Goal: Transaction & Acquisition: Purchase product/service

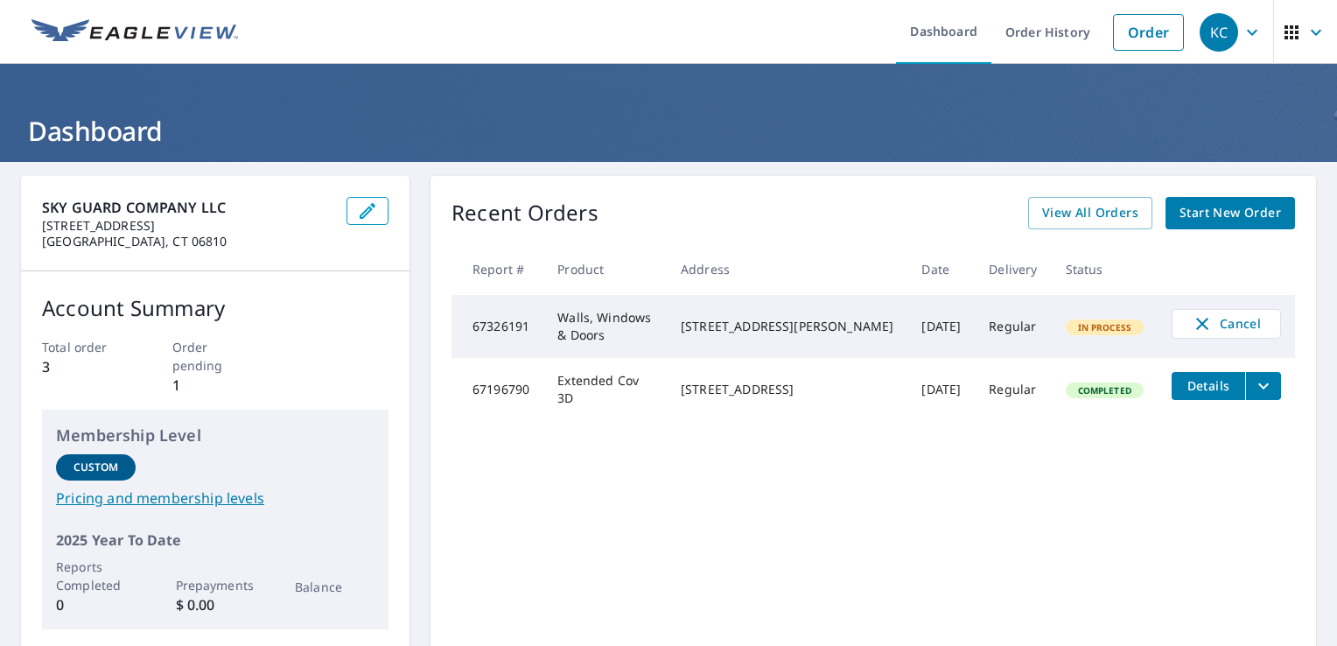
click at [1306, 30] on icon "button" at bounding box center [1316, 32] width 21 height 21
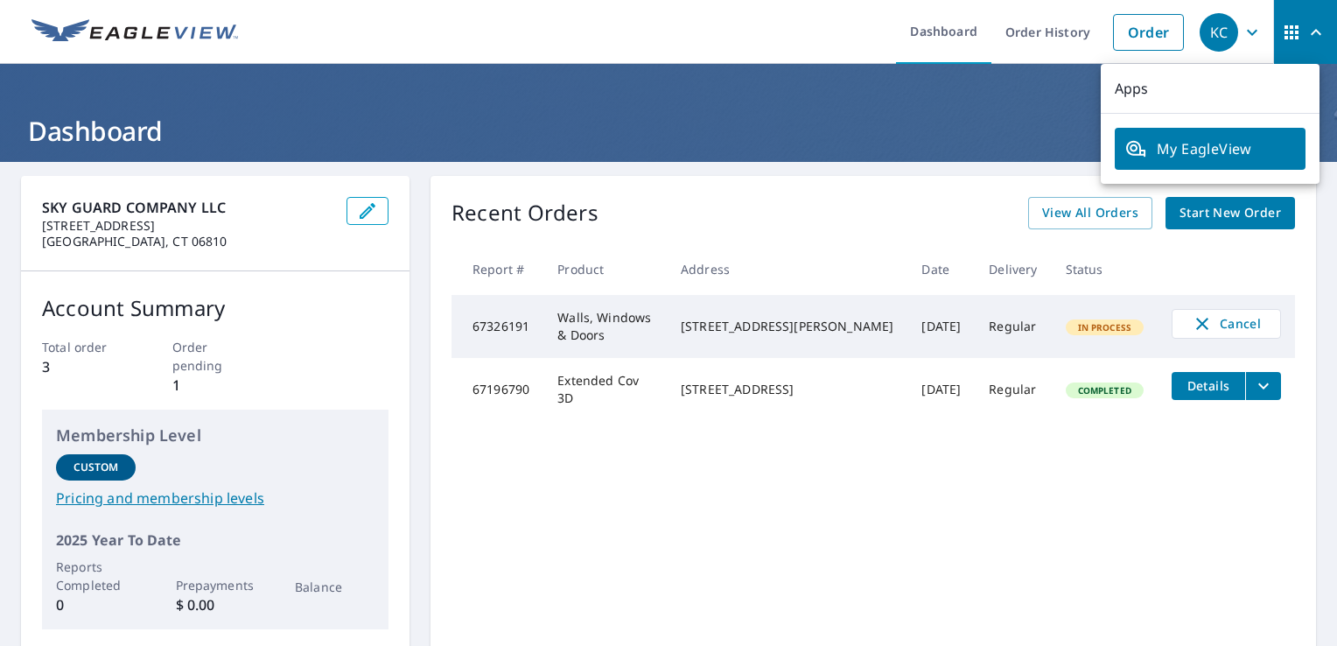
click at [768, 44] on ul "Dashboard Order History Order" at bounding box center [721, 32] width 944 height 64
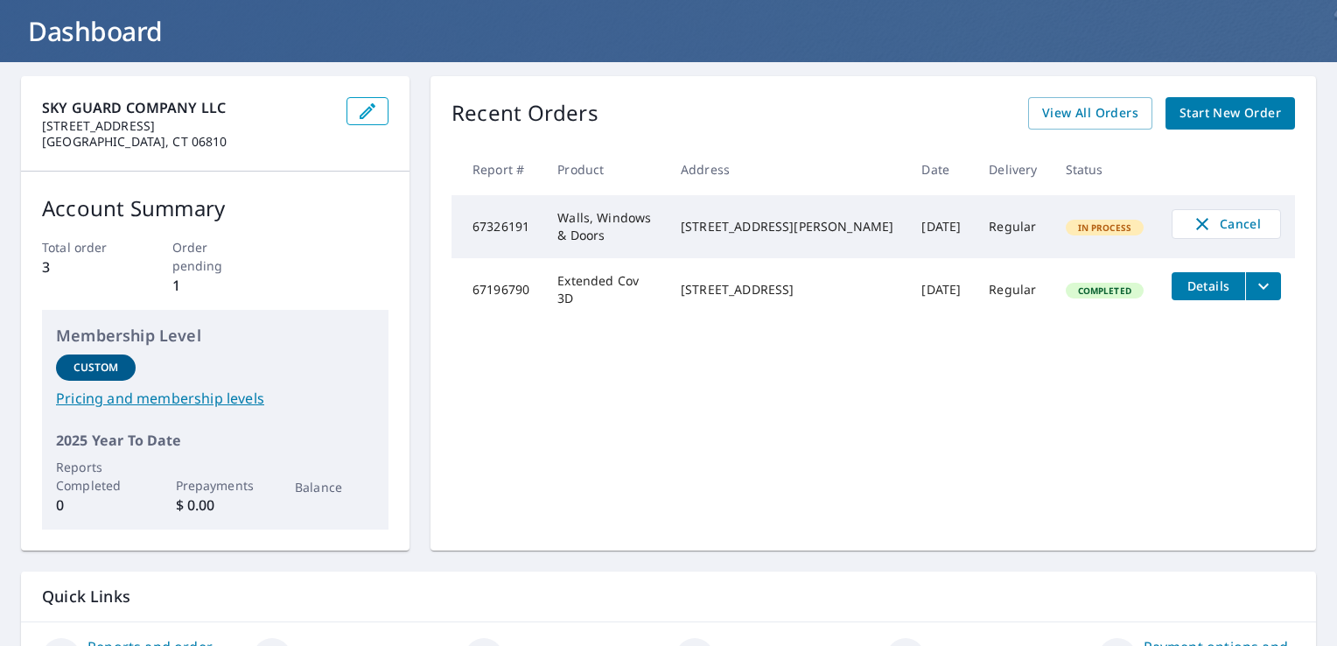
scroll to position [175, 0]
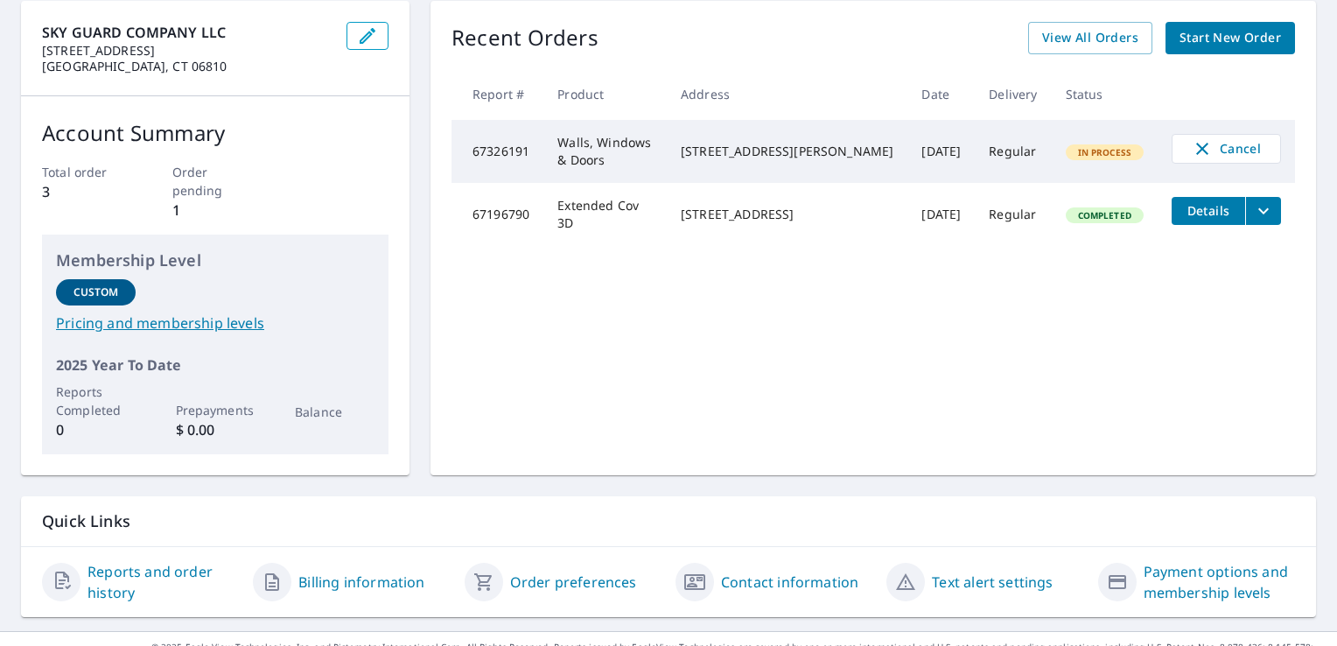
click at [225, 321] on link "Pricing and membership levels" at bounding box center [215, 322] width 319 height 21
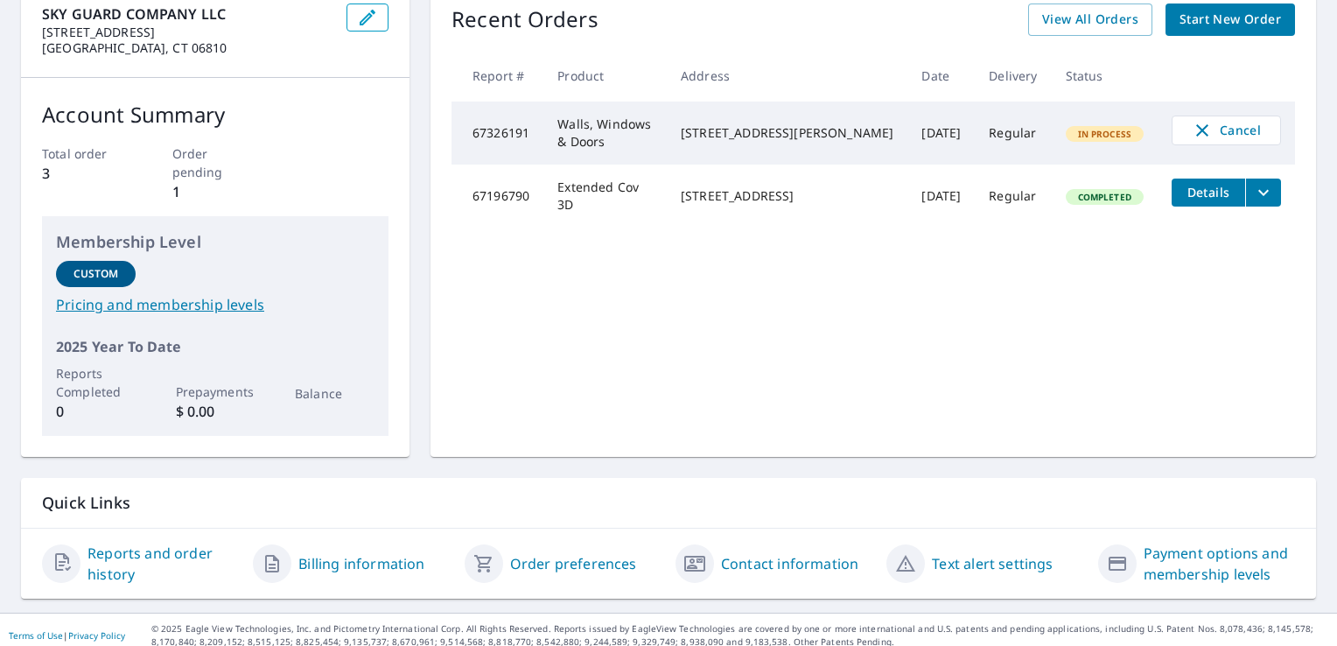
scroll to position [203, 0]
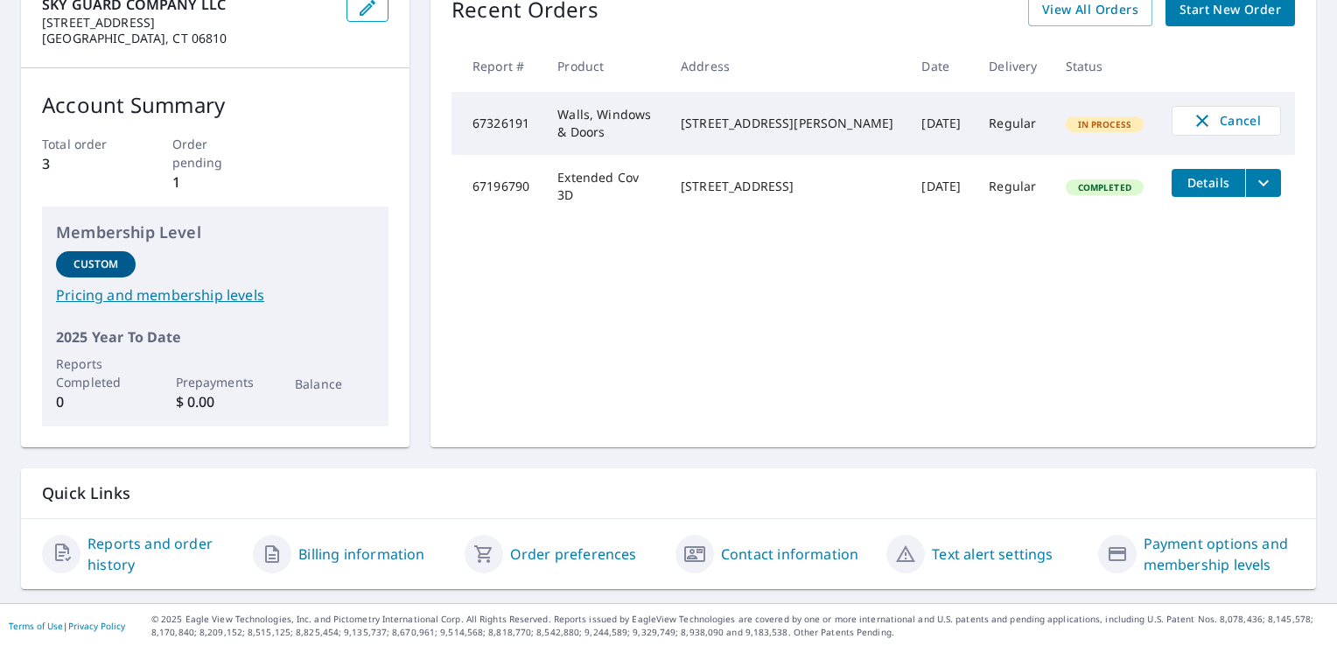
click at [221, 389] on p "Prepayments" at bounding box center [216, 382] width 80 height 18
click at [1219, 551] on link "Payment options and membership levels" at bounding box center [1219, 554] width 151 height 42
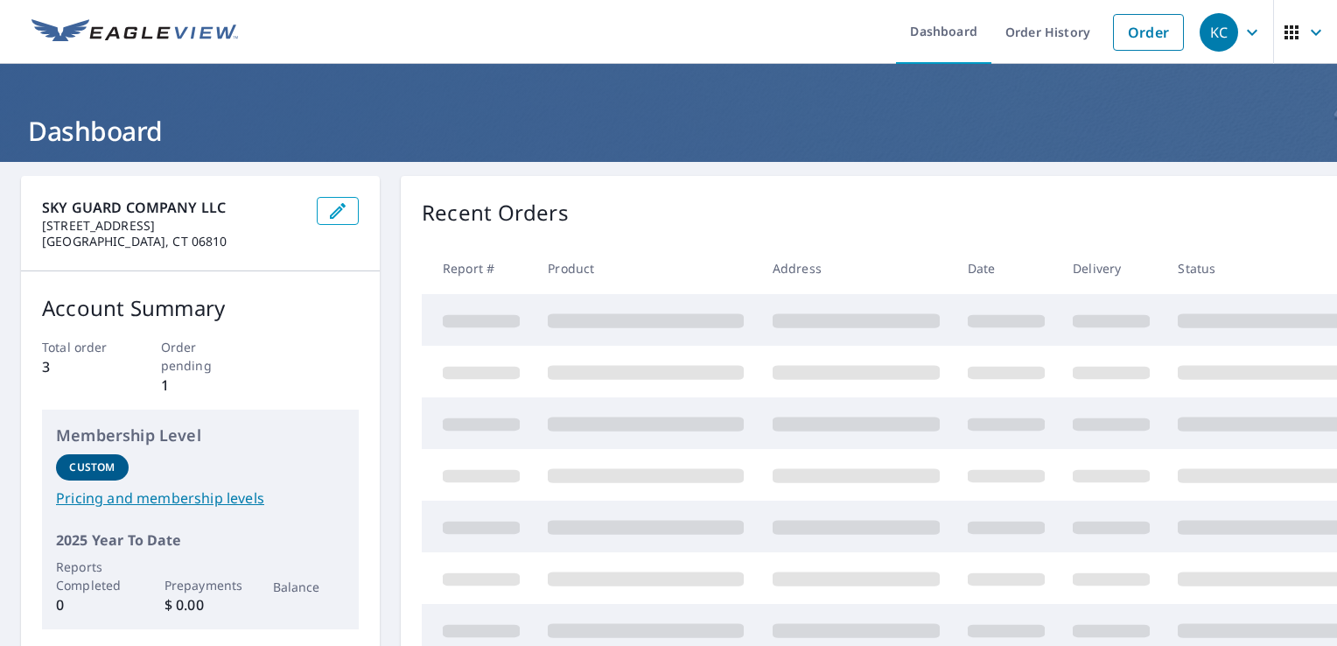
click at [339, 206] on icon "button" at bounding box center [337, 210] width 21 height 21
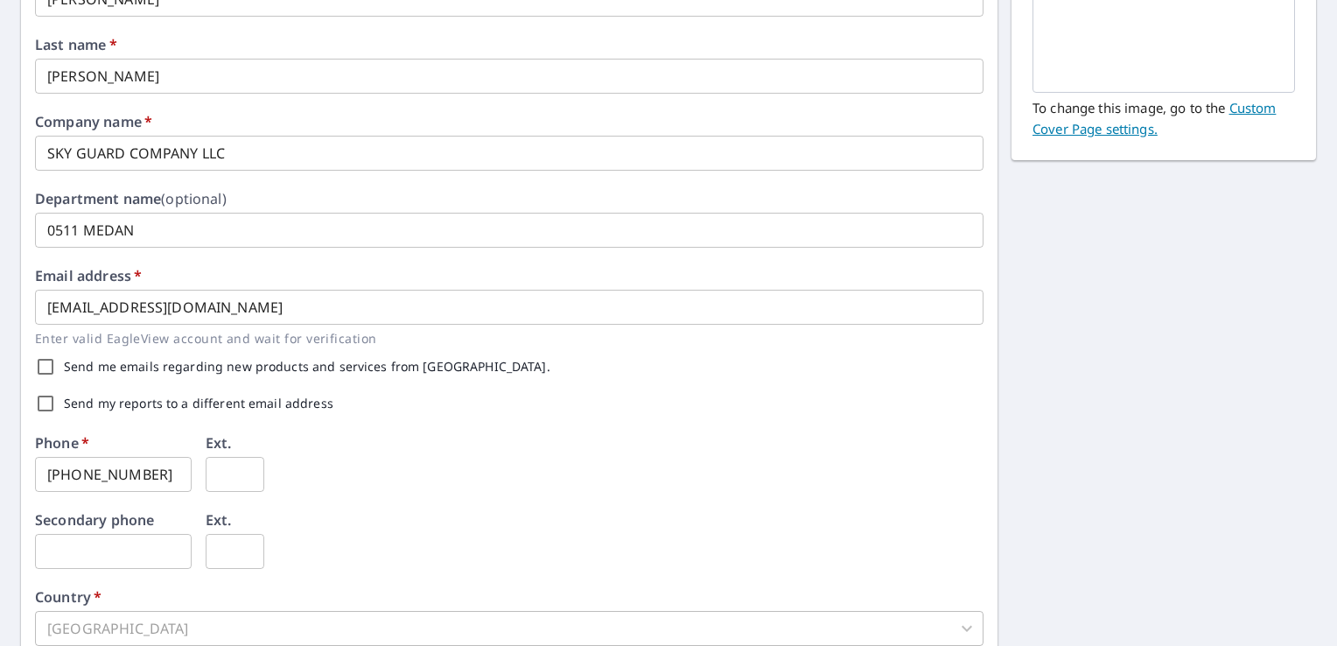
scroll to position [525, 0]
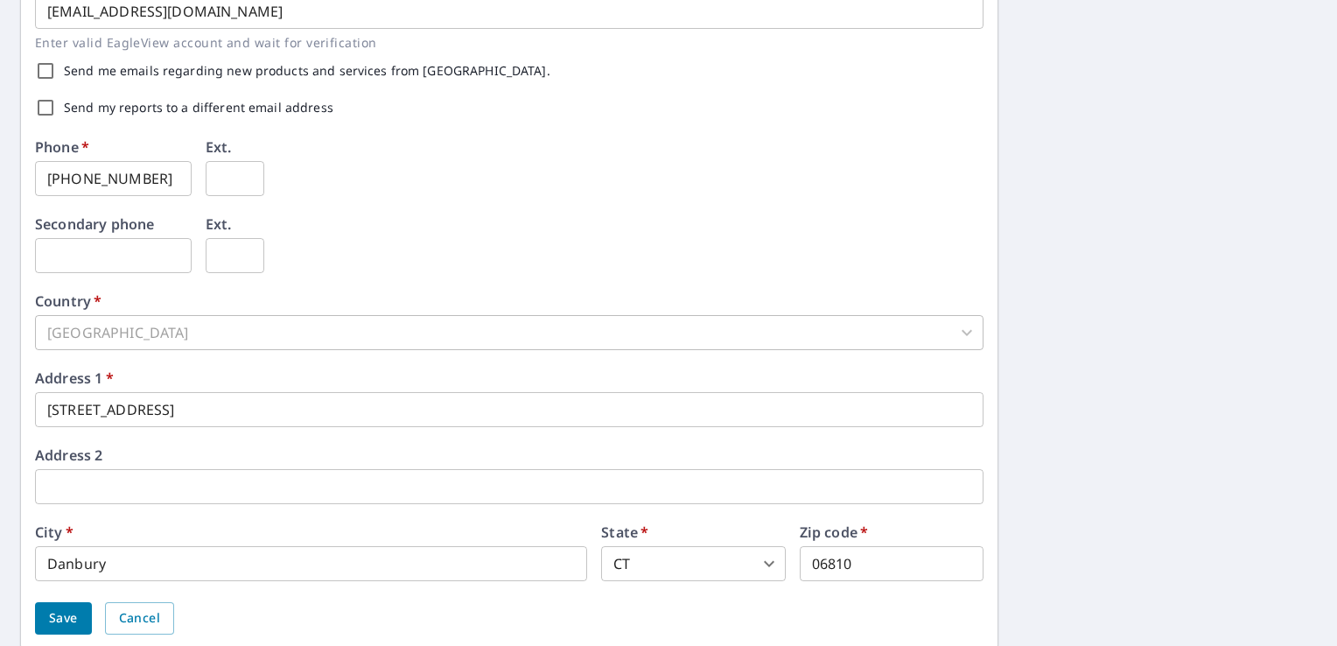
click at [53, 610] on span "Save" at bounding box center [63, 618] width 29 height 22
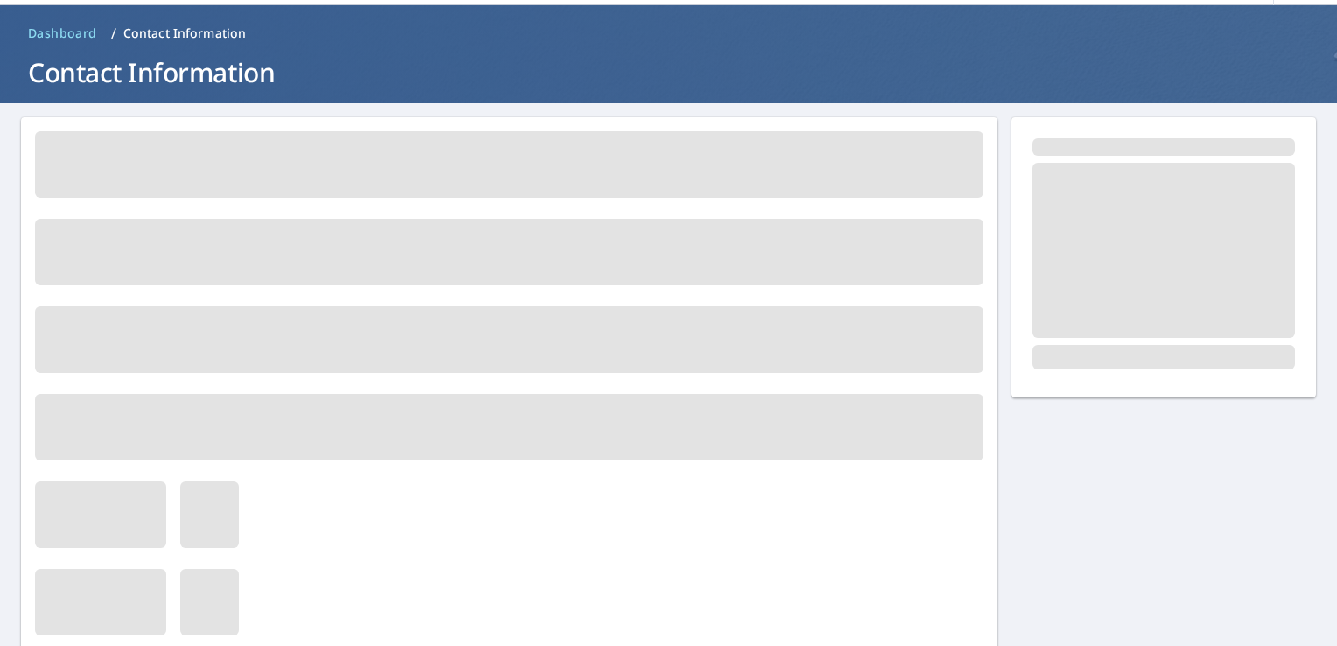
scroll to position [0, 0]
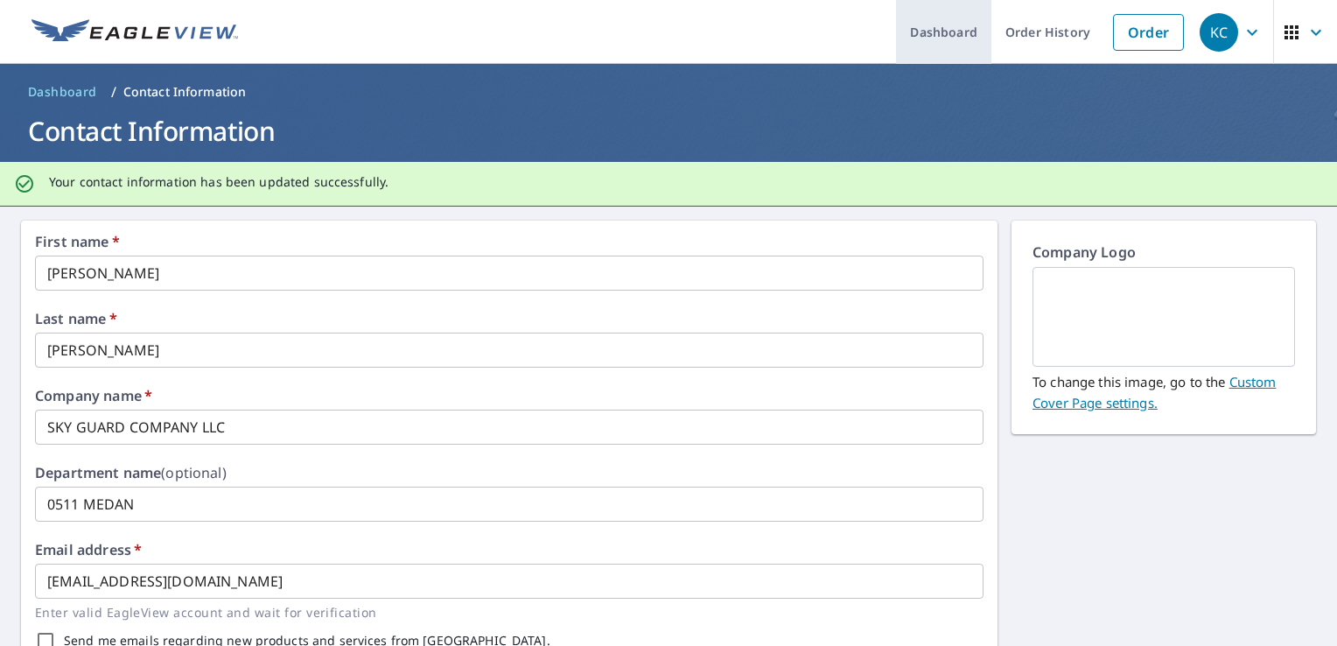
click at [956, 31] on link "Dashboard" at bounding box center [943, 32] width 95 height 64
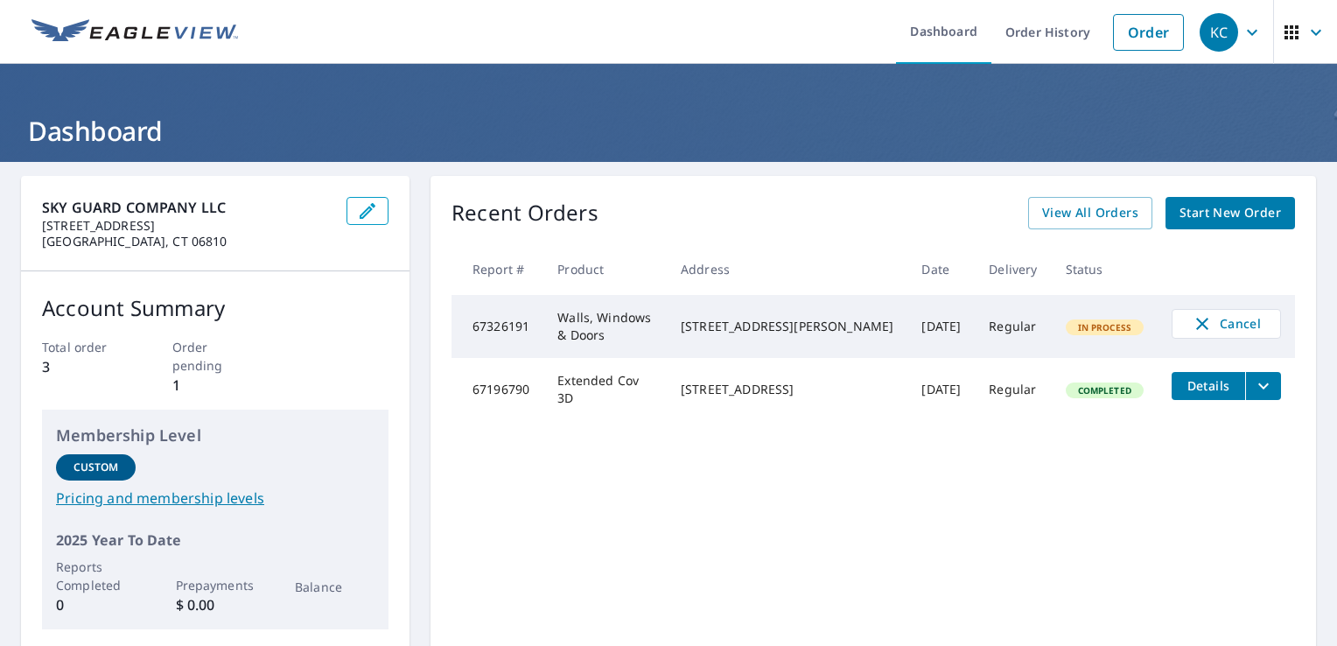
click at [1306, 38] on icon "button" at bounding box center [1316, 32] width 21 height 21
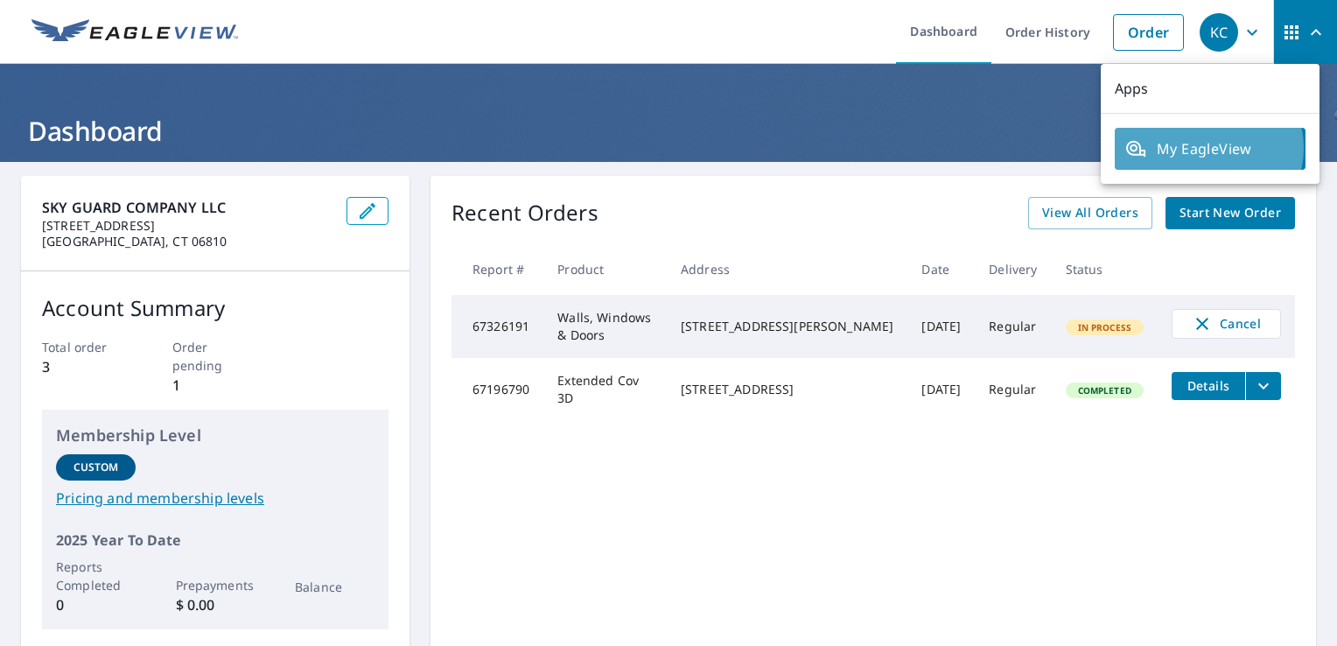
click at [1209, 149] on span "My EagleView" at bounding box center [1211, 148] width 170 height 21
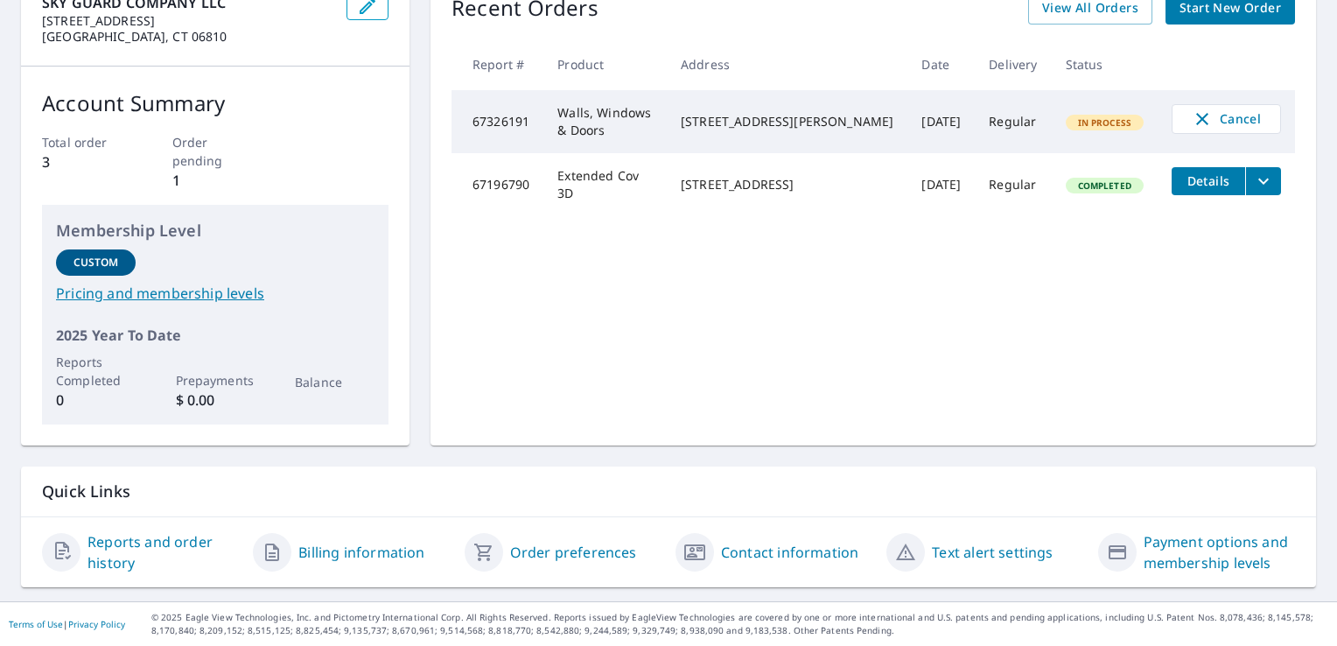
scroll to position [203, 0]
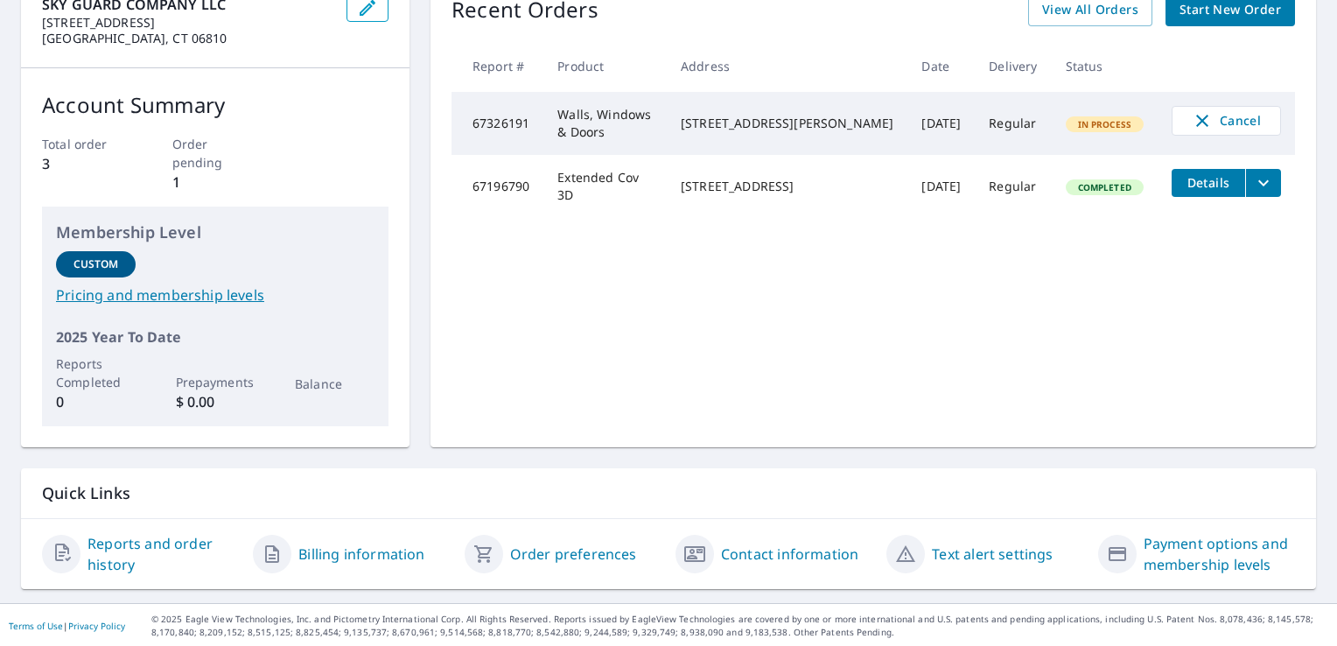
click at [150, 301] on link "Pricing and membership levels" at bounding box center [215, 294] width 319 height 21
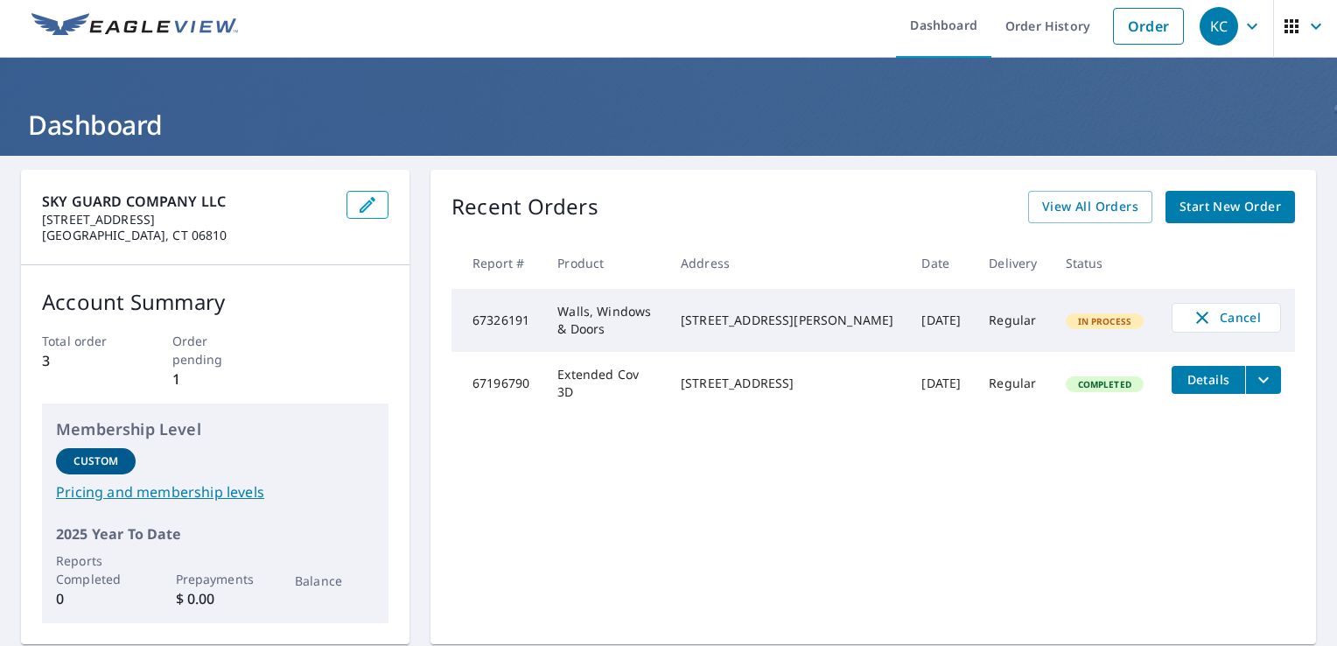
scroll to position [0, 0]
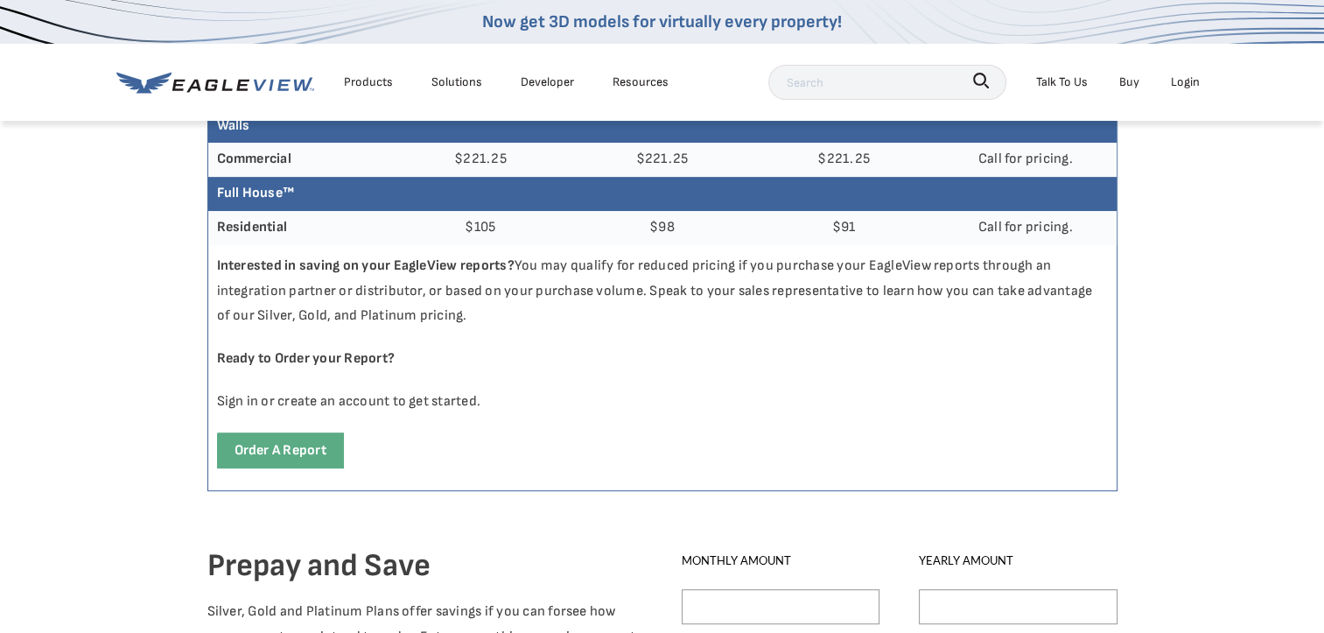
scroll to position [963, 0]
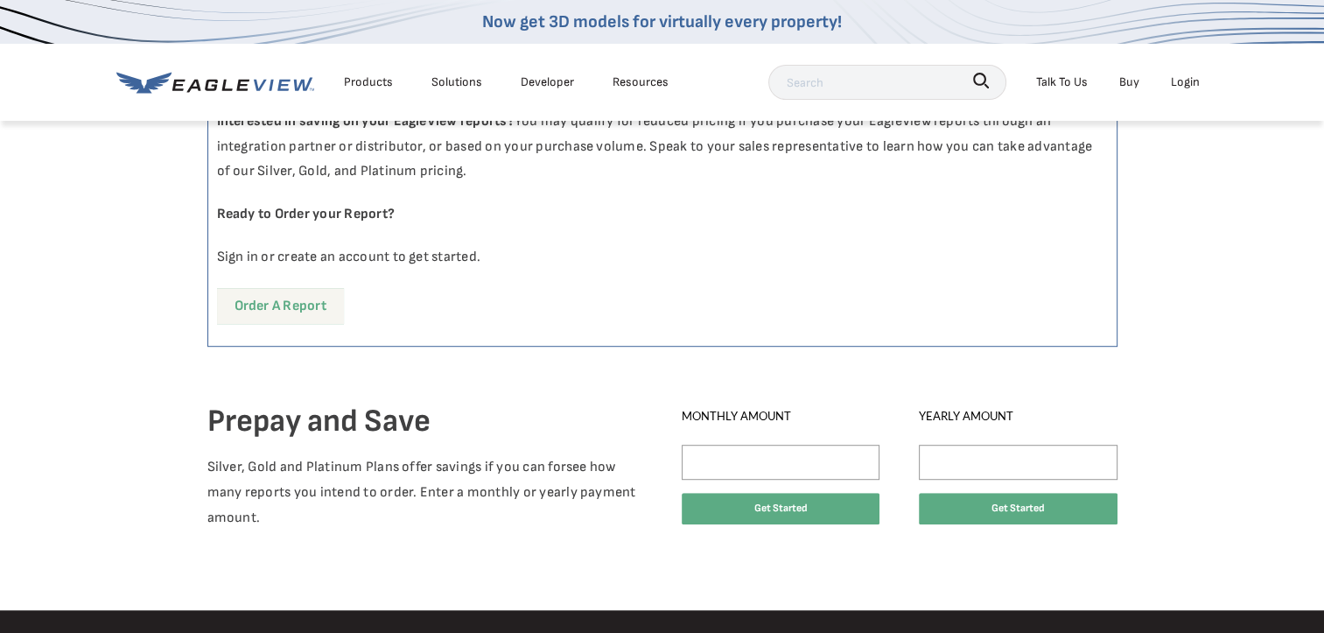
click at [319, 314] on link "Order a report" at bounding box center [280, 306] width 127 height 36
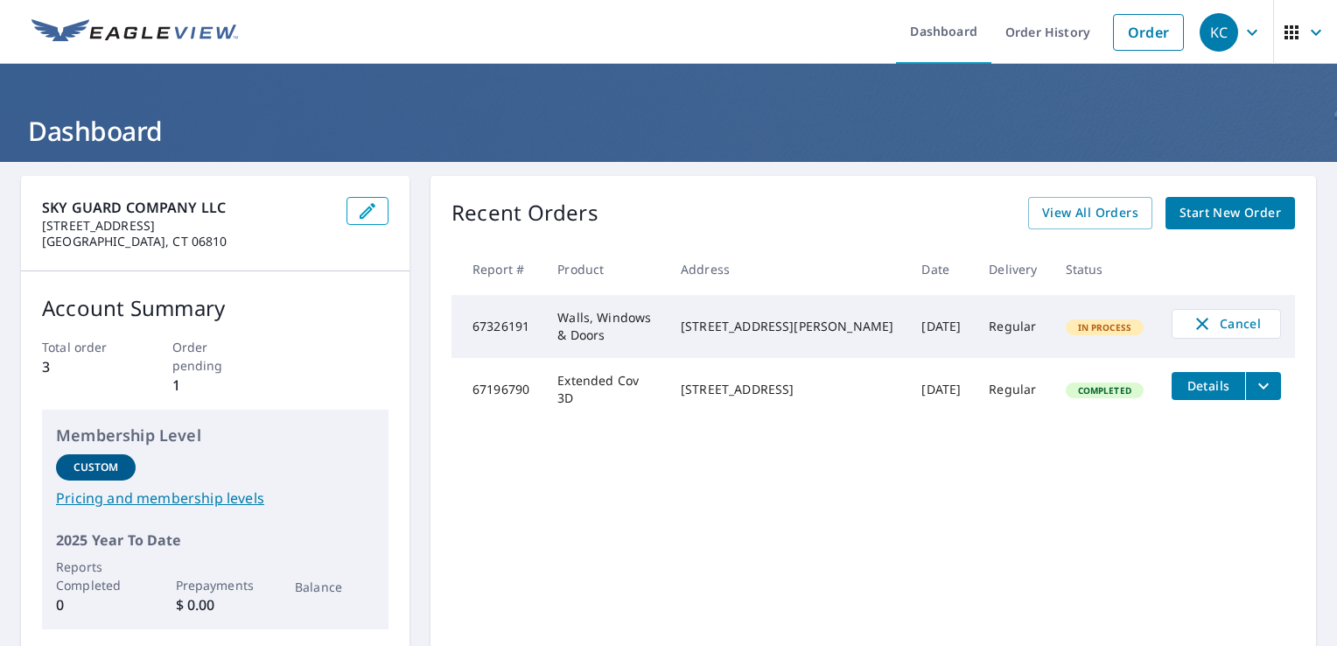
click at [1264, 222] on span "Start New Order" at bounding box center [1231, 213] width 102 height 22
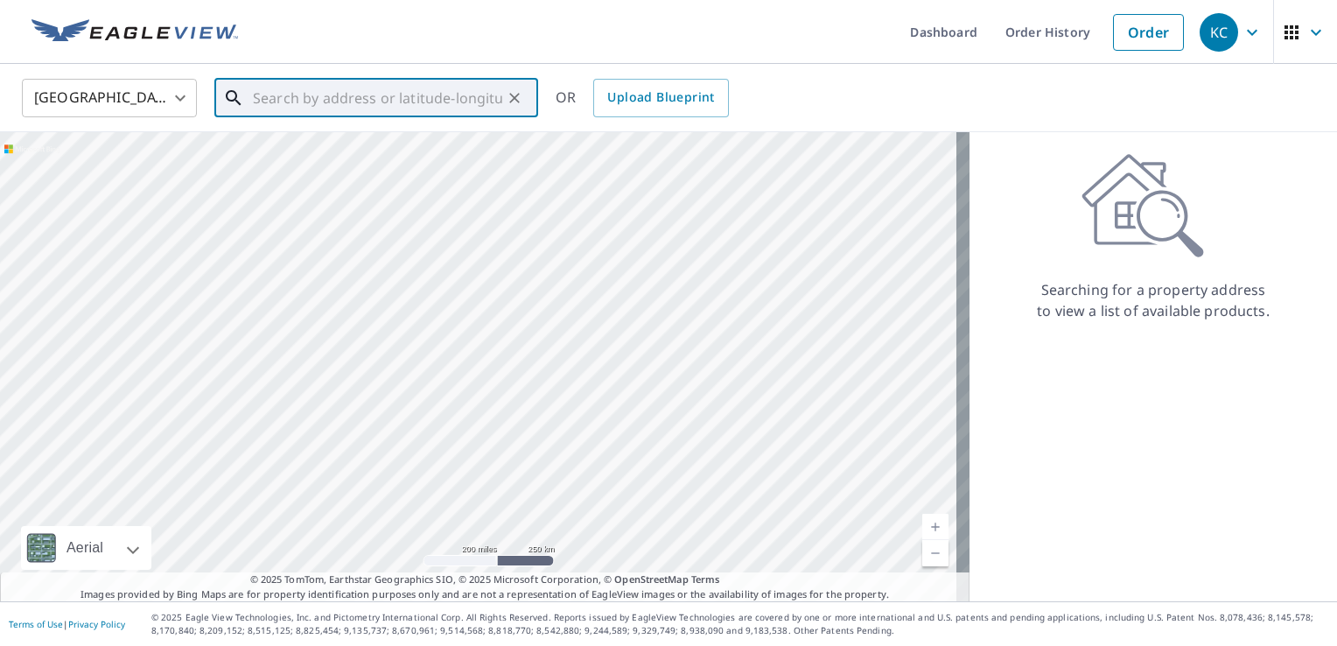
click at [466, 112] on input "text" at bounding box center [377, 98] width 249 height 49
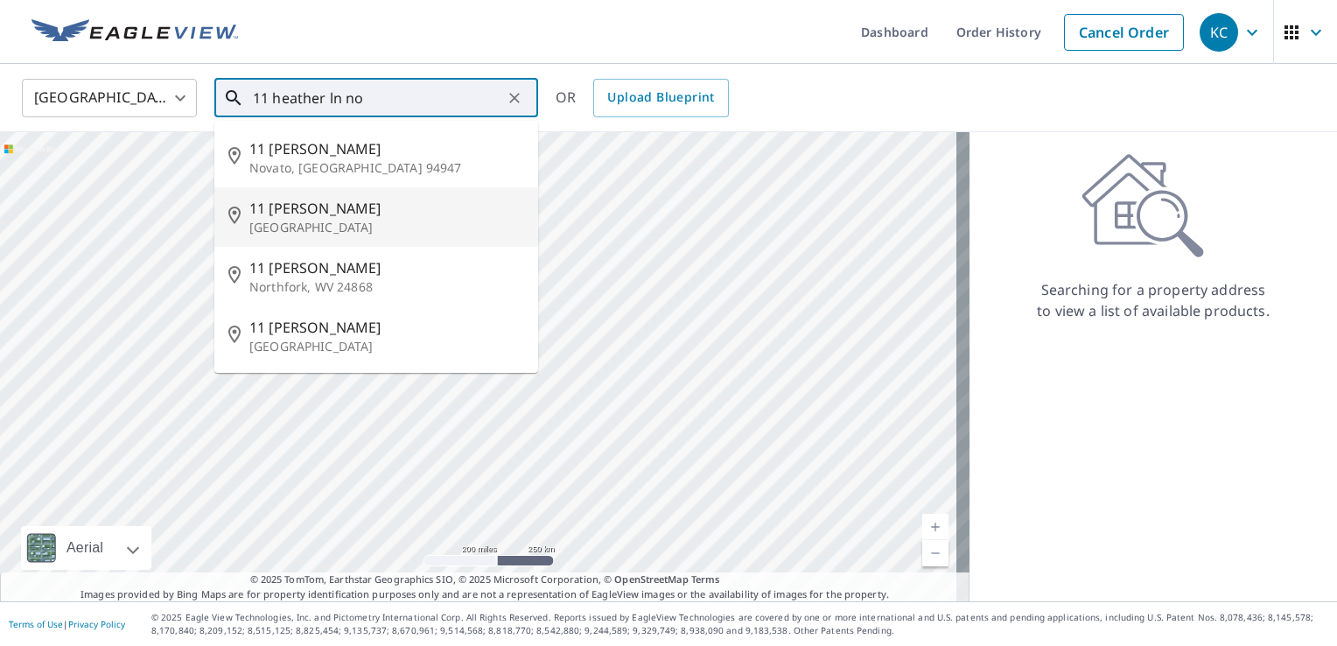
click at [384, 203] on span "11 Heather Ln" at bounding box center [386, 208] width 275 height 21
type input "11 Heather Ln Norwalk, CT 06851"
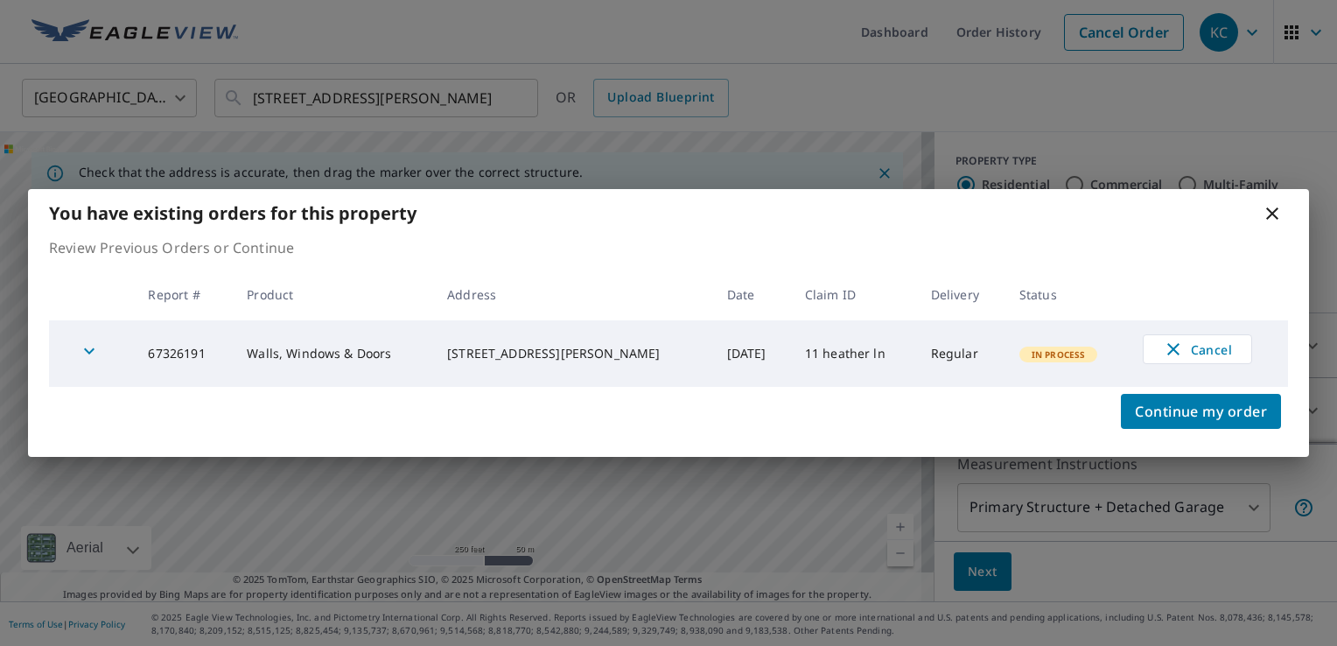
click at [1274, 212] on icon at bounding box center [1273, 213] width 12 height 12
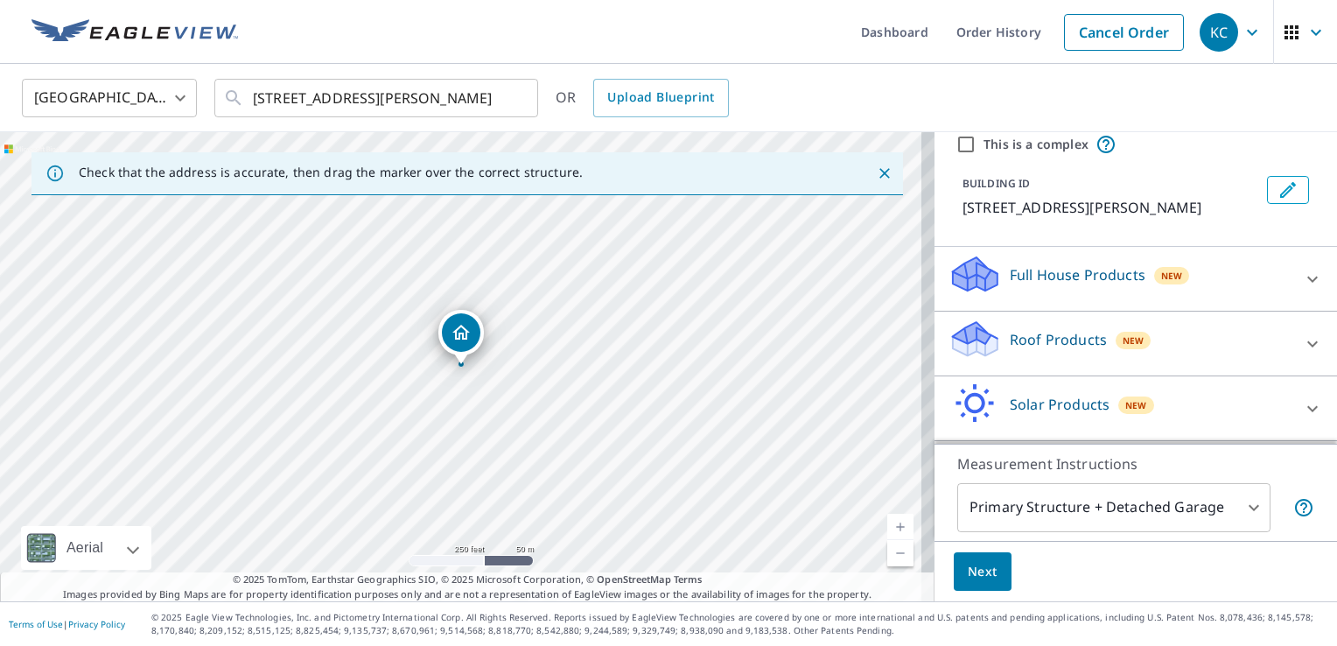
scroll to position [127, 0]
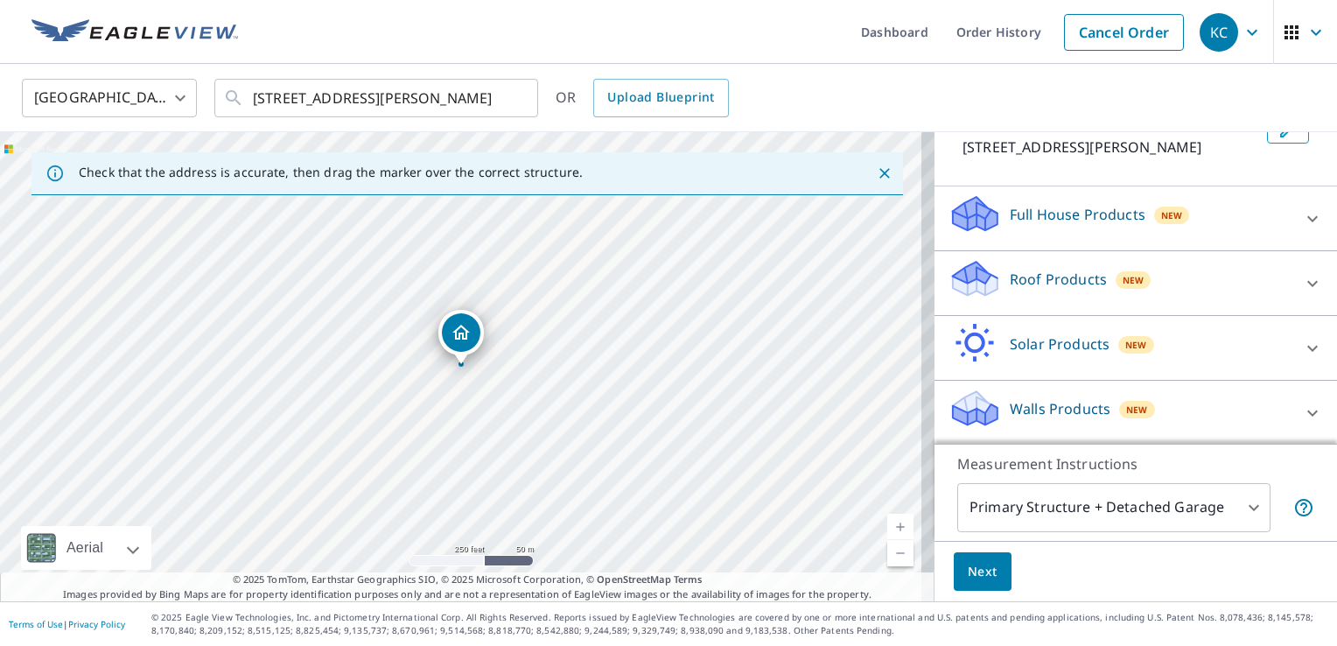
click at [1200, 404] on div "Walls Products New" at bounding box center [1120, 413] width 343 height 50
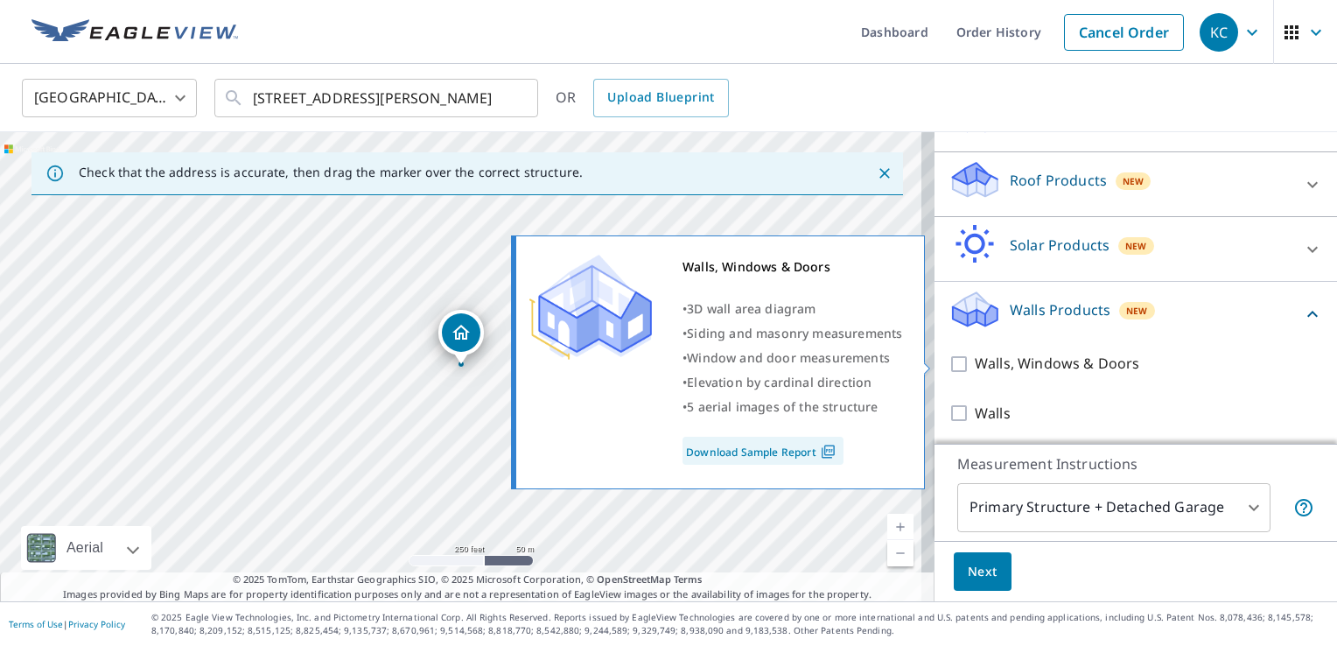
click at [950, 362] on input "Walls, Windows & Doors" at bounding box center [962, 364] width 26 height 21
checkbox input "true"
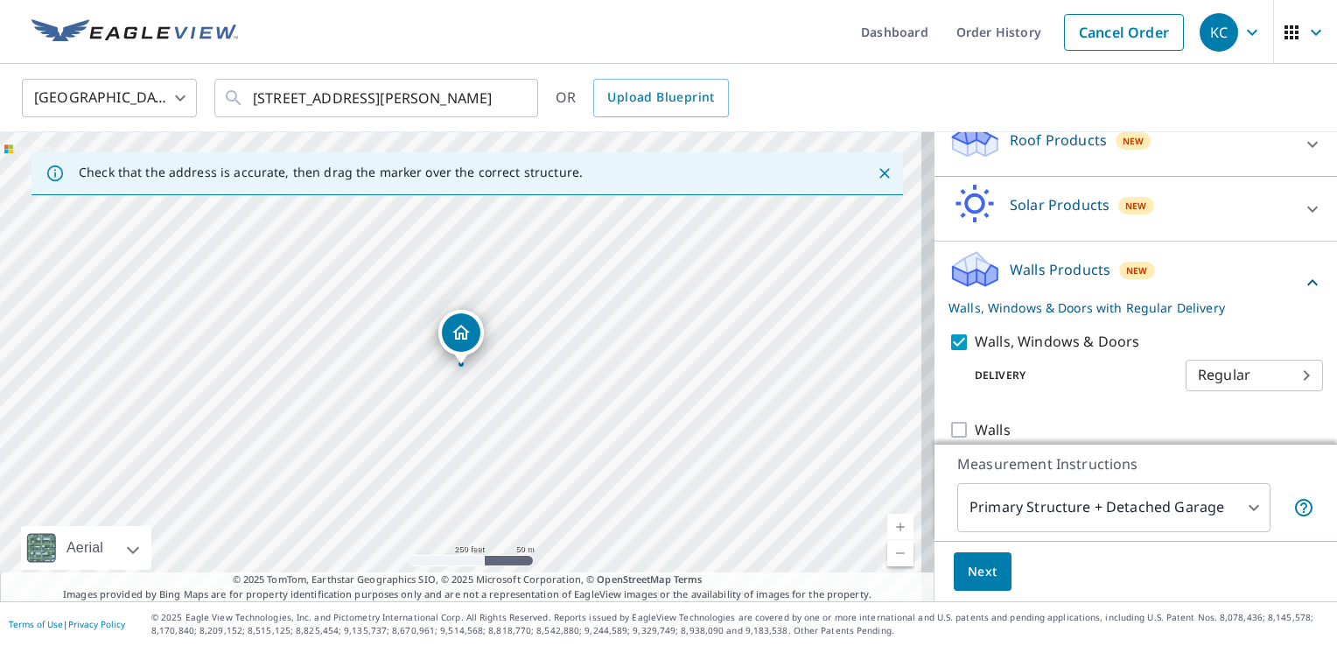
scroll to position [283, 0]
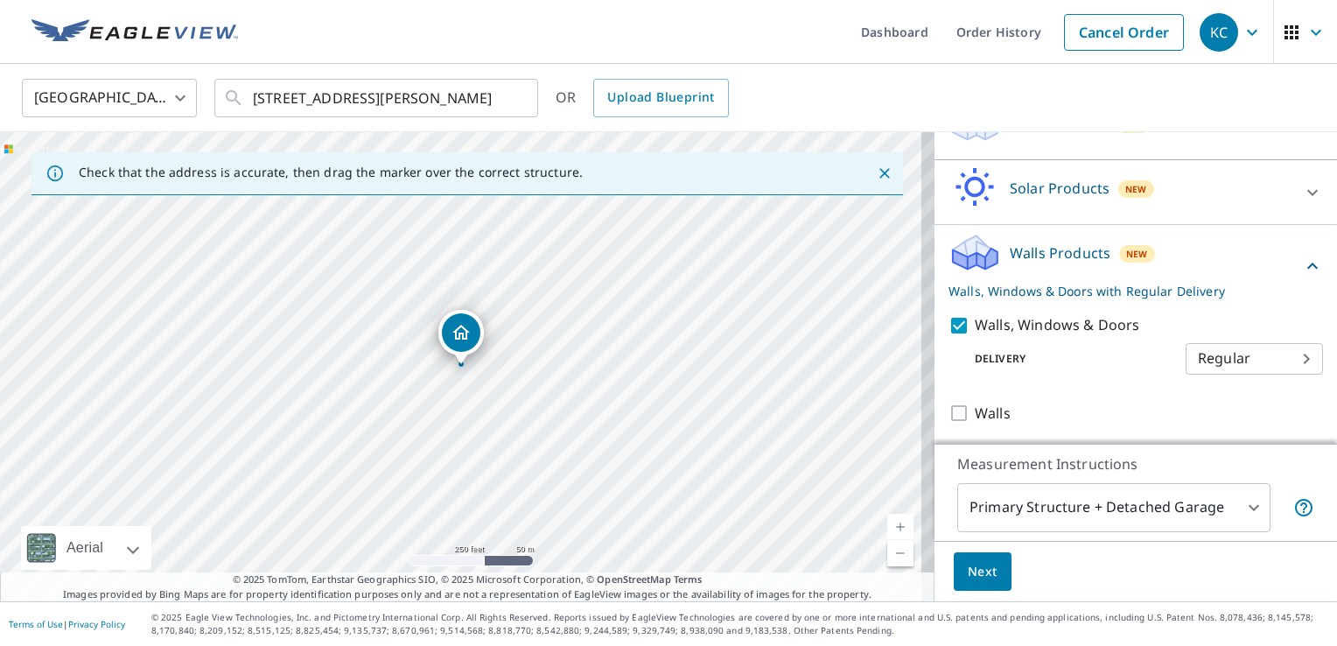
click at [1261, 360] on body "KC KC Dashboard Order History Cancel Order KC United States US ​ 11 Heather Ln …" at bounding box center [668, 323] width 1337 height 646
click at [1128, 404] on div at bounding box center [668, 323] width 1337 height 646
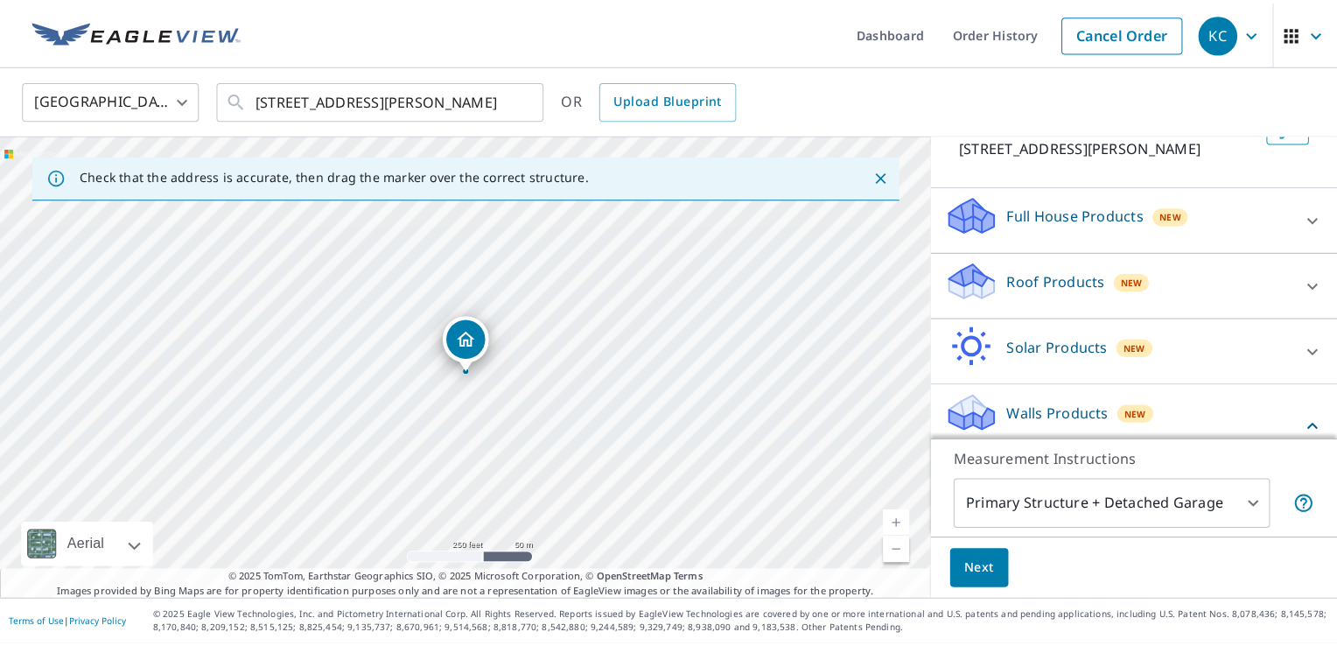
scroll to position [0, 0]
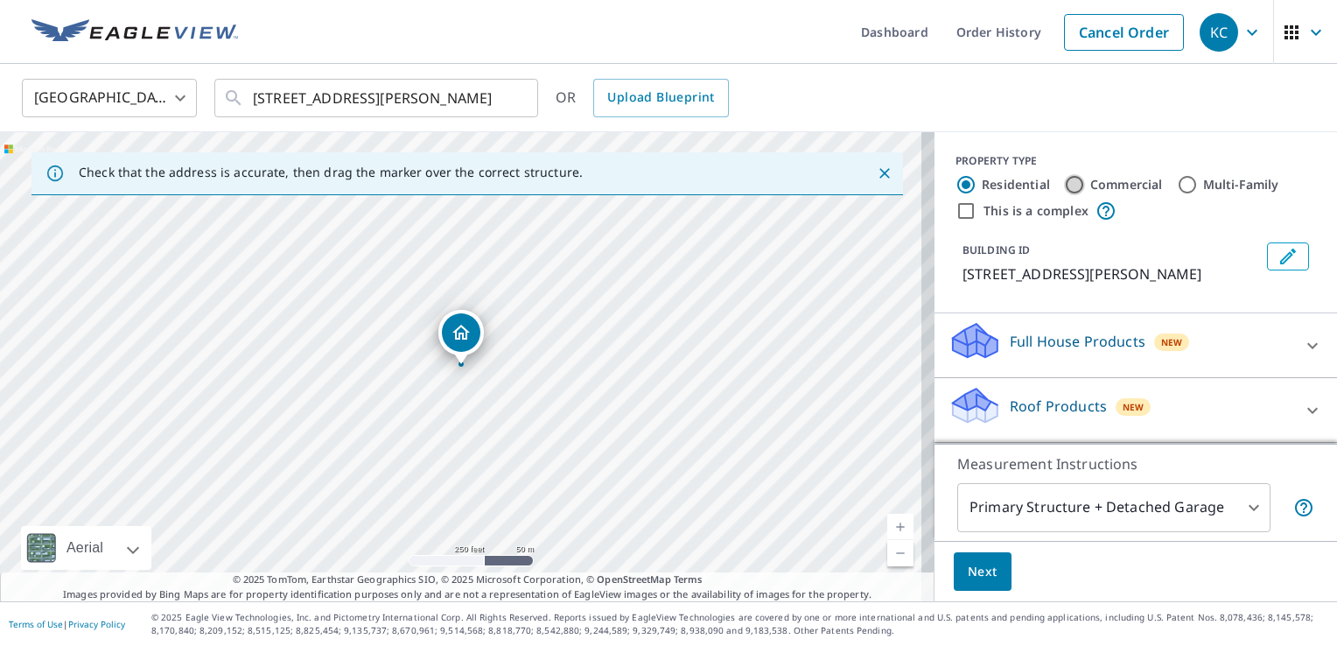
click at [1064, 193] on input "Commercial" at bounding box center [1074, 184] width 21 height 21
radio input "true"
type input "4"
click at [984, 185] on label "Residential" at bounding box center [1016, 185] width 68 height 18
click at [977, 185] on input "Residential" at bounding box center [966, 184] width 21 height 21
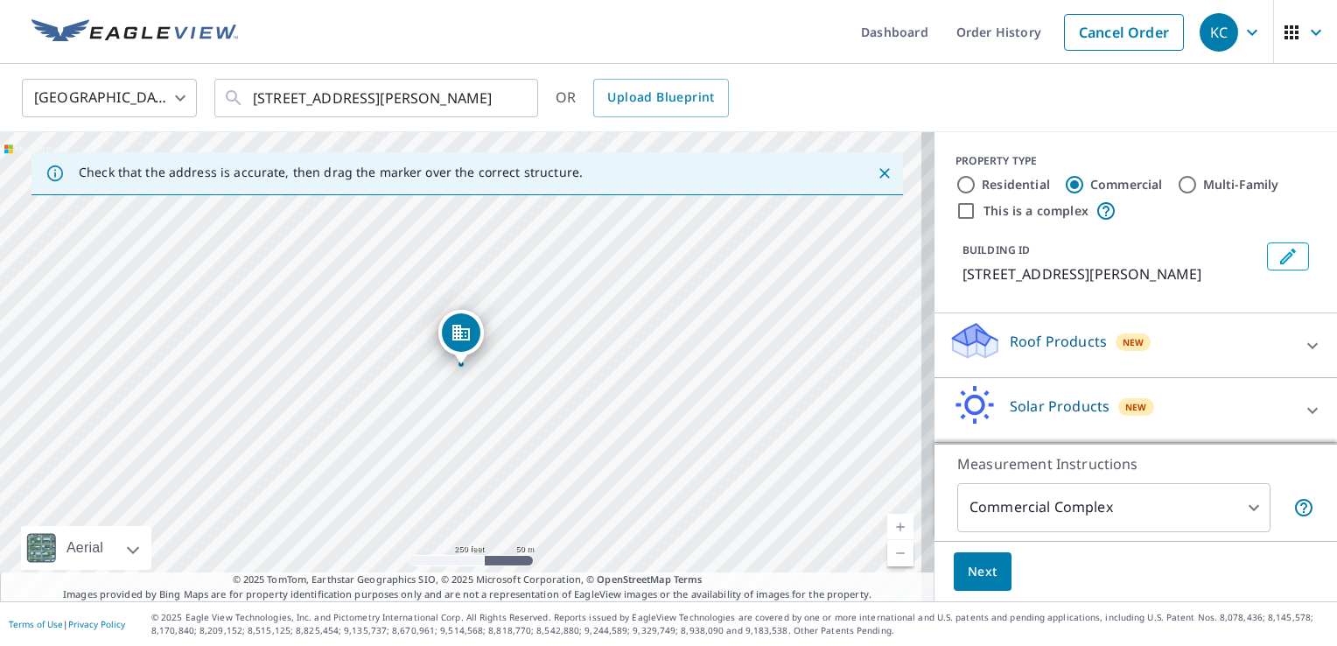
radio input "true"
type input "1"
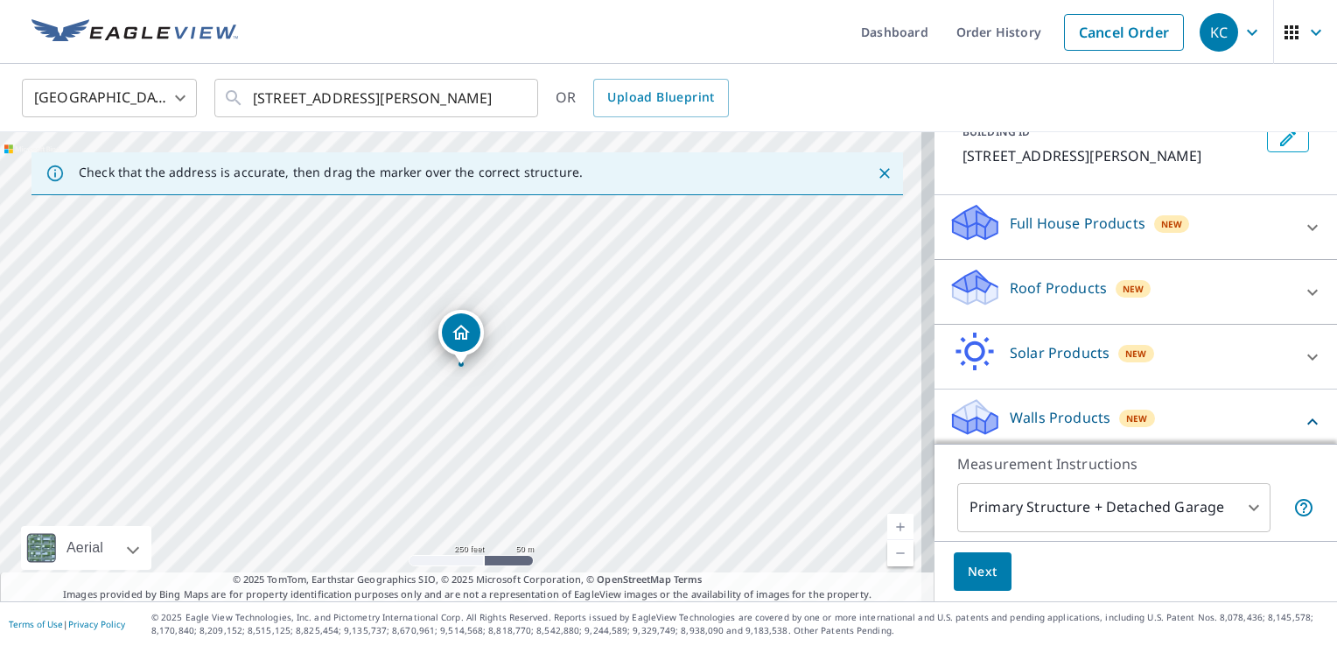
scroll to position [226, 0]
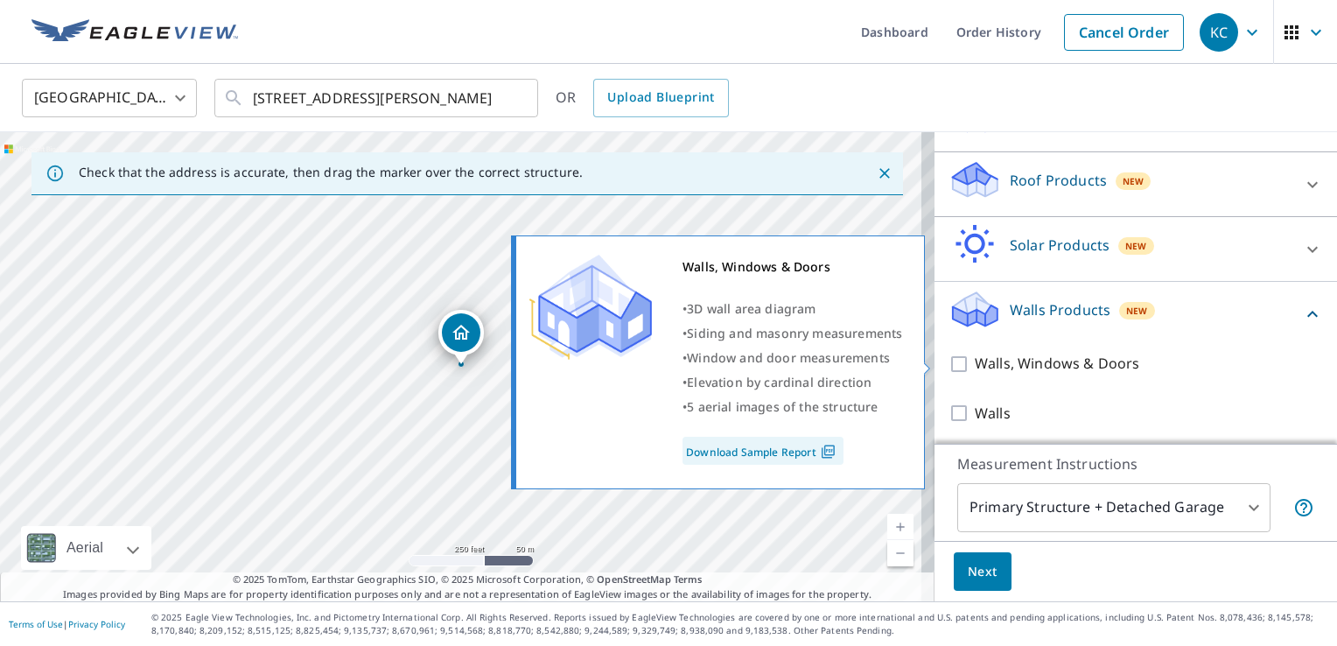
click at [949, 366] on input "Walls, Windows & Doors" at bounding box center [962, 364] width 26 height 21
checkbox input "true"
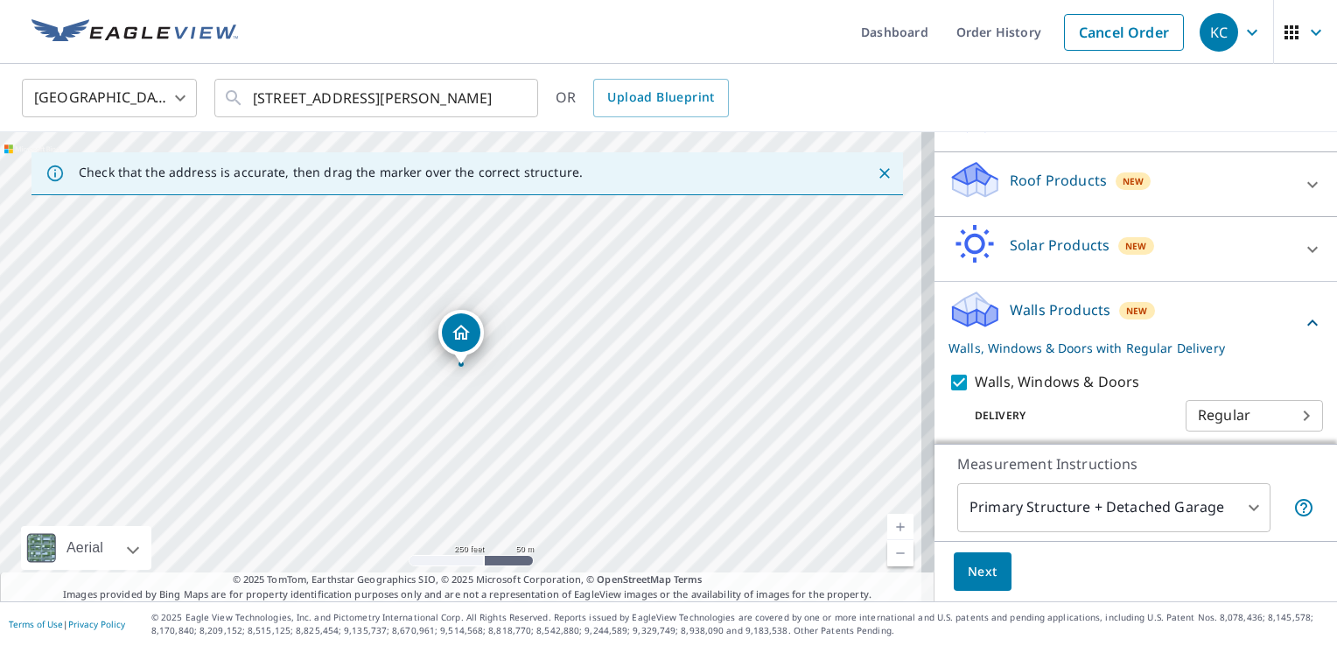
click at [979, 567] on span "Next" at bounding box center [983, 572] width 30 height 22
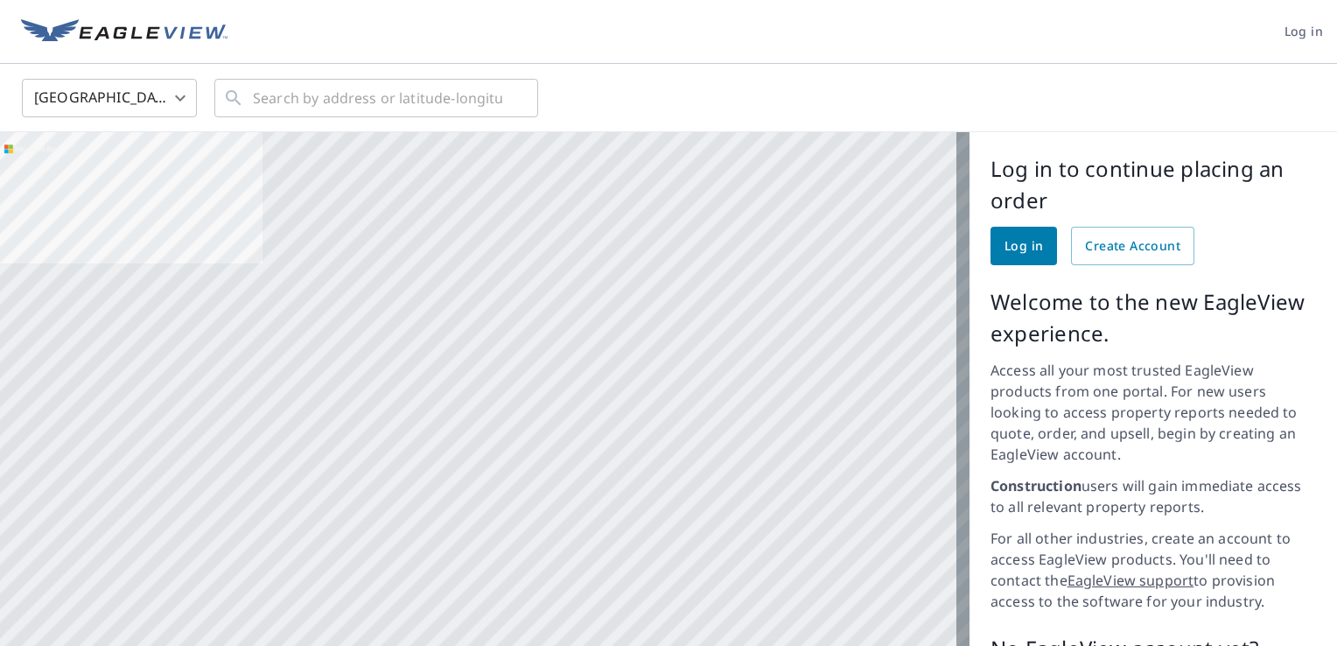
scroll to position [187, 0]
